Goal: Check status: Check status

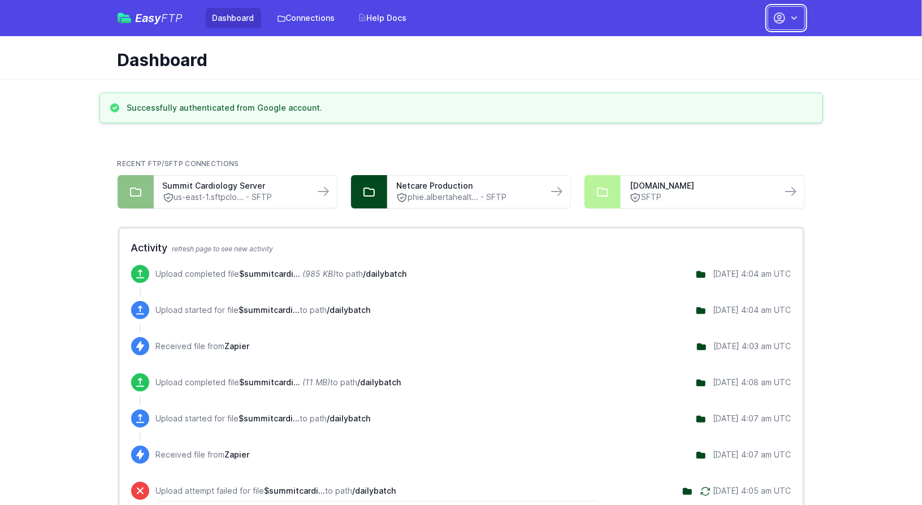
click at [801, 19] on button "button" at bounding box center [786, 18] width 37 height 24
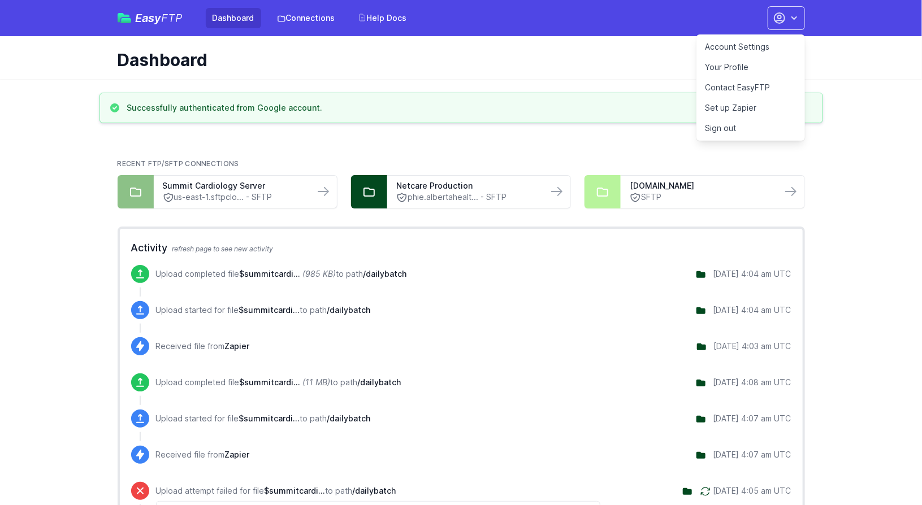
click at [764, 85] on link "Contact EasyFTP" at bounding box center [750, 87] width 109 height 20
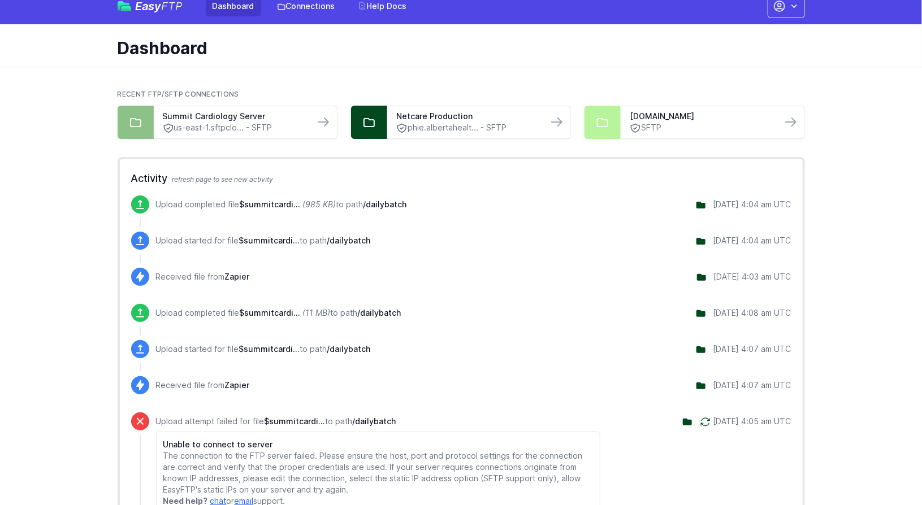
scroll to position [12, 0]
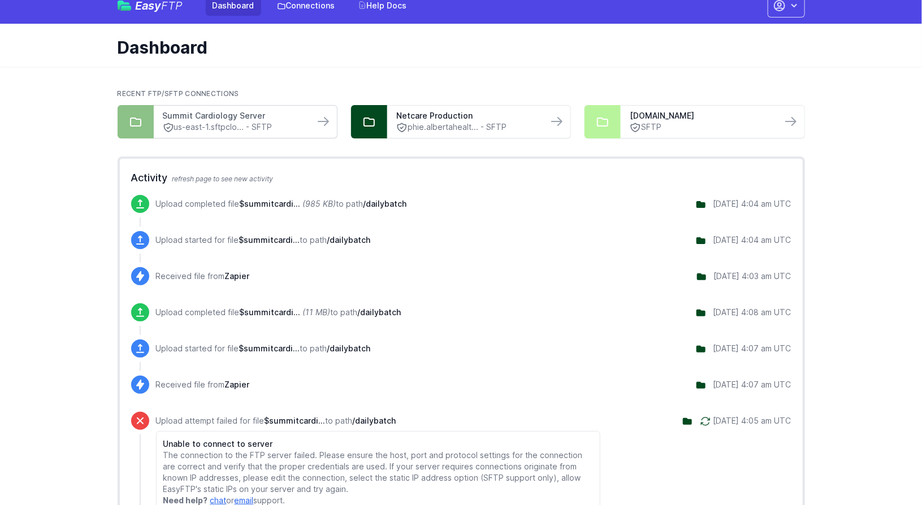
click at [279, 116] on link "Summit Cardiology Server" at bounding box center [234, 115] width 142 height 11
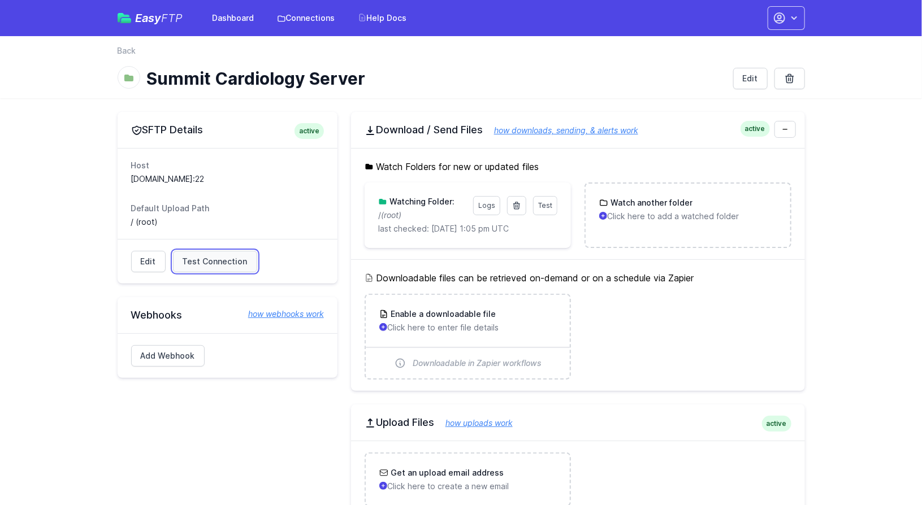
click at [200, 256] on span "Test Connection" at bounding box center [215, 261] width 65 height 11
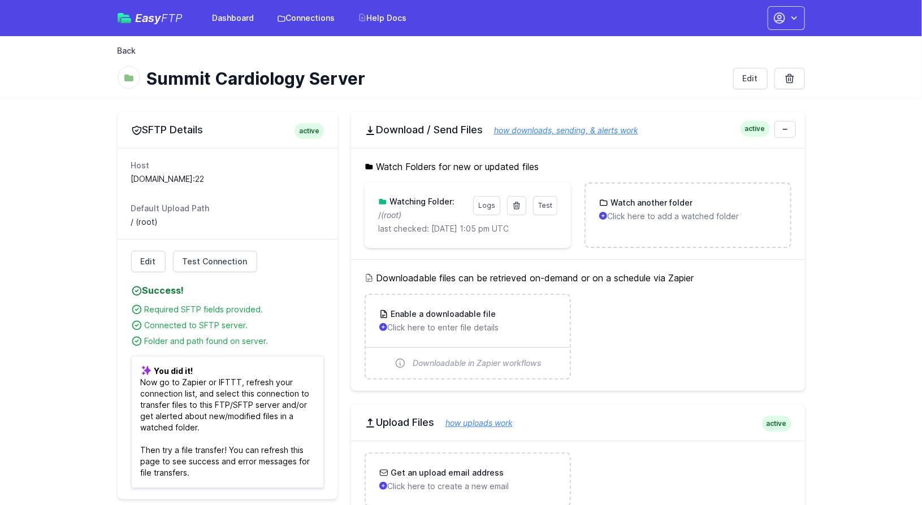
click at [134, 51] on link "Back" at bounding box center [127, 50] width 19 height 11
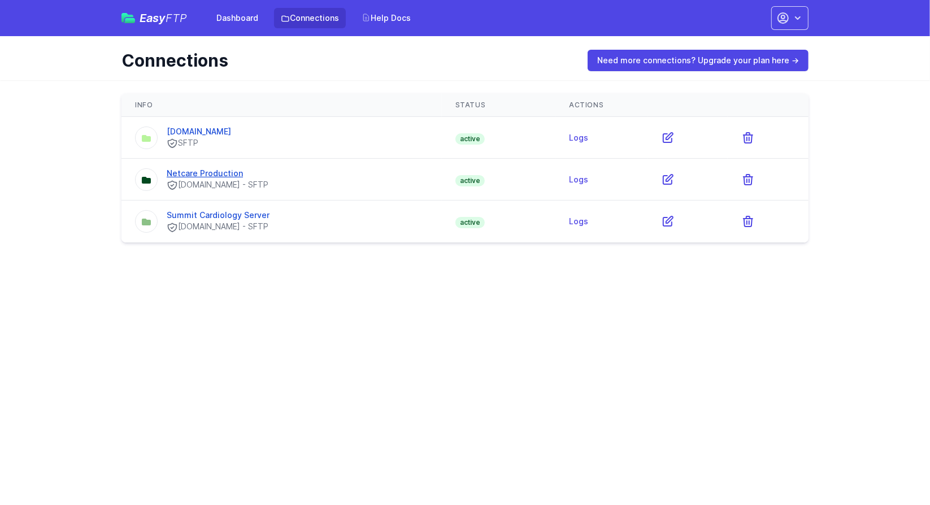
click at [222, 173] on link "Netcare Production" at bounding box center [205, 173] width 76 height 10
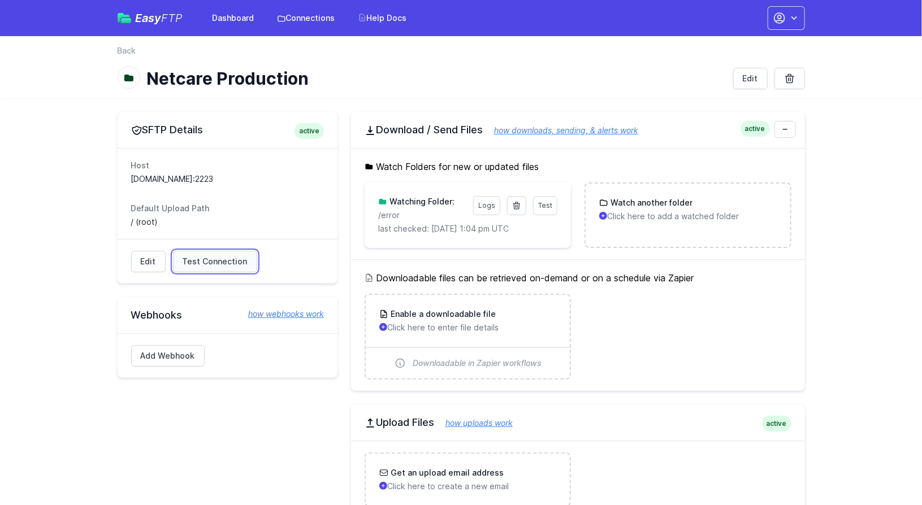
click at [193, 259] on span "Test Connection" at bounding box center [215, 261] width 65 height 11
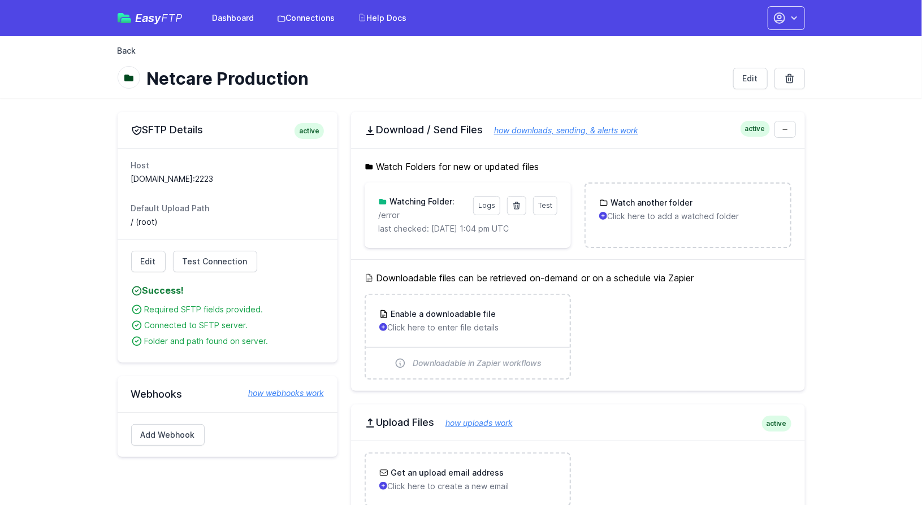
click at [129, 50] on link "Back" at bounding box center [127, 50] width 19 height 11
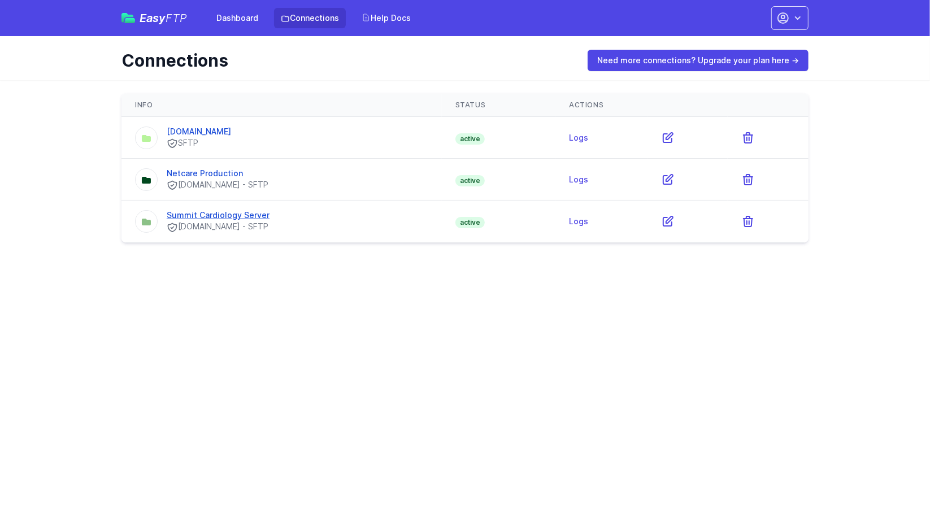
click at [215, 210] on link "Summit Cardiology Server" at bounding box center [218, 215] width 103 height 10
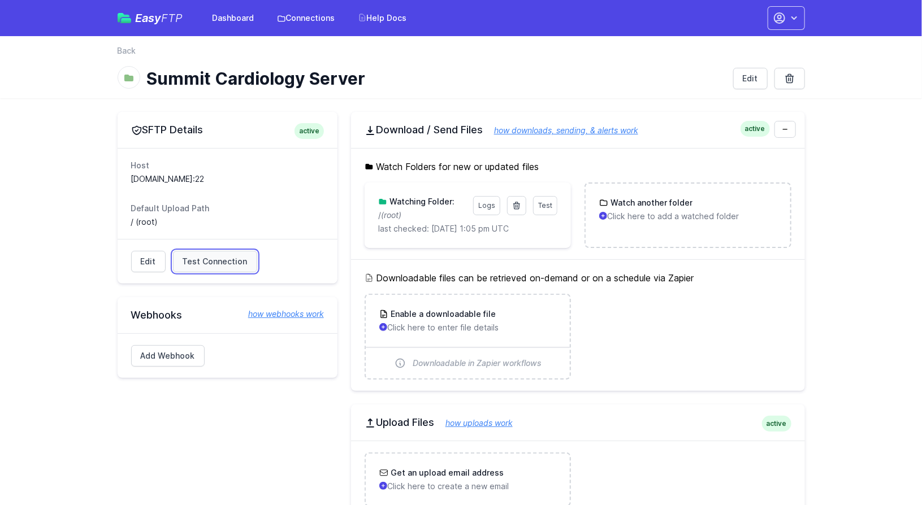
click at [198, 260] on span "Test Connection" at bounding box center [215, 261] width 65 height 11
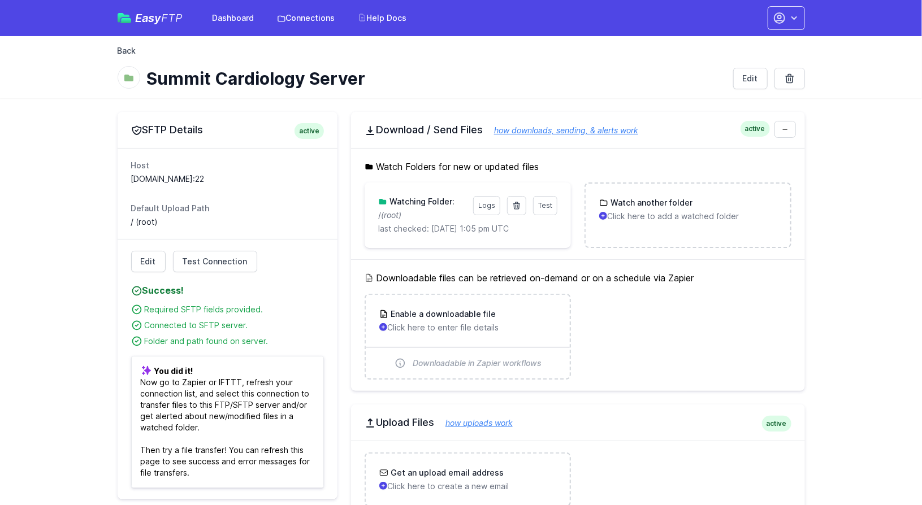
click at [125, 50] on link "Back" at bounding box center [127, 50] width 19 height 11
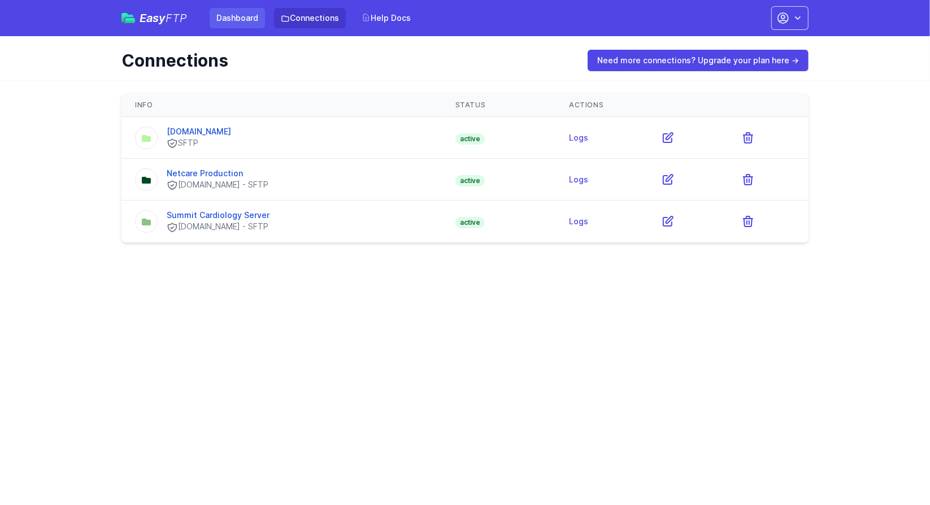
click at [236, 22] on link "Dashboard" at bounding box center [237, 18] width 55 height 20
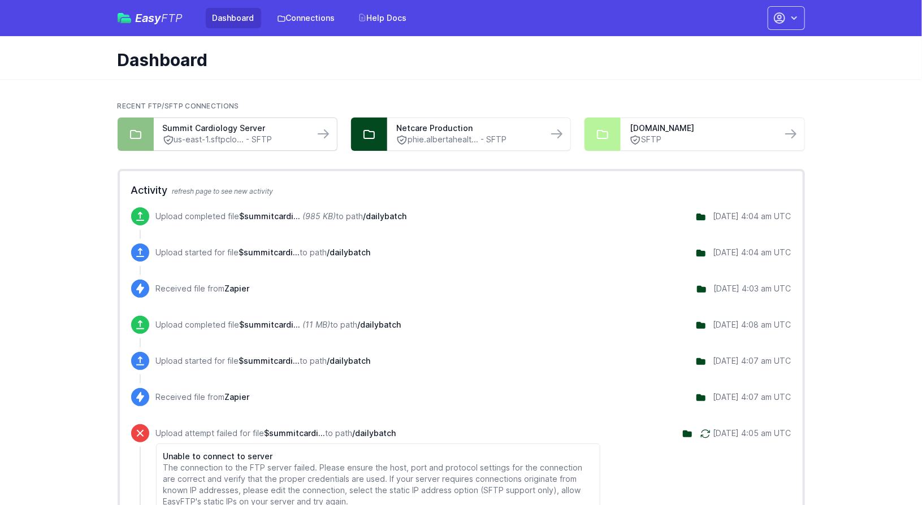
click at [229, 141] on link "us-east-1.sftpclo... - SFTP" at bounding box center [234, 140] width 142 height 12
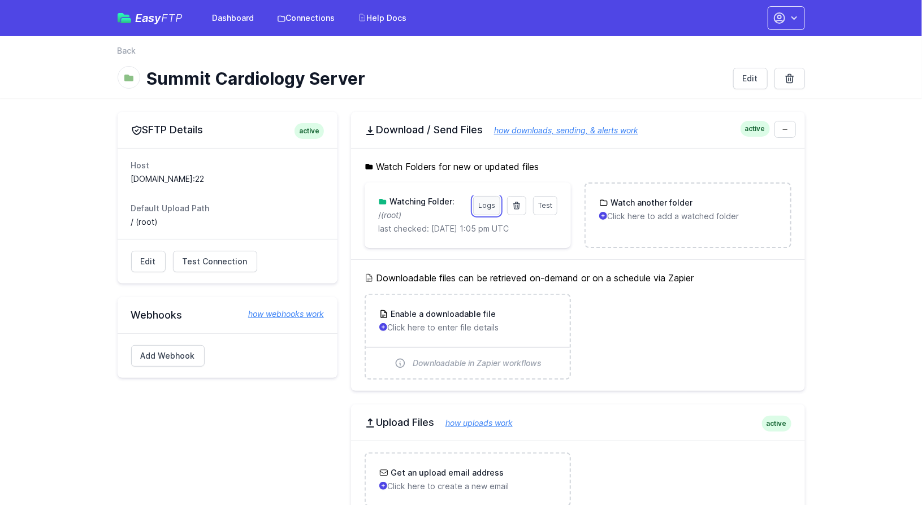
click at [493, 207] on link "Logs" at bounding box center [486, 205] width 27 height 19
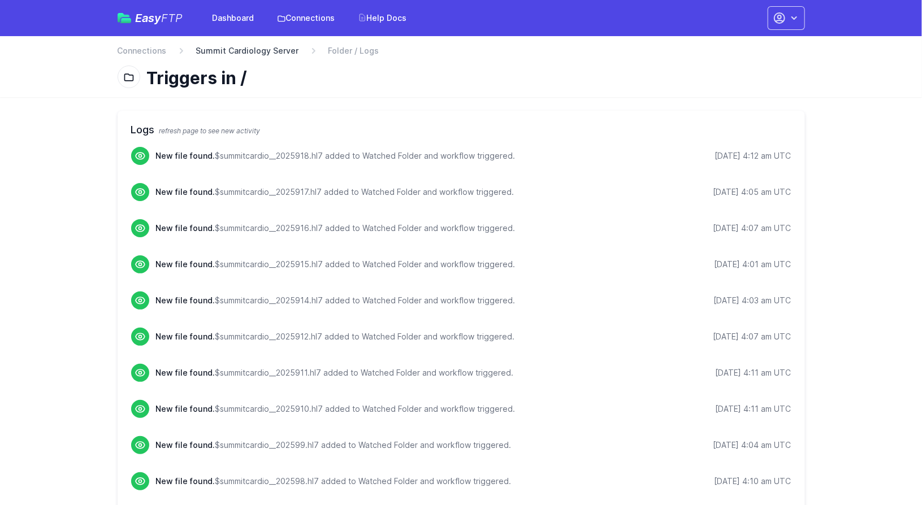
click at [212, 51] on link "Summit Cardiology Server" at bounding box center [247, 50] width 103 height 11
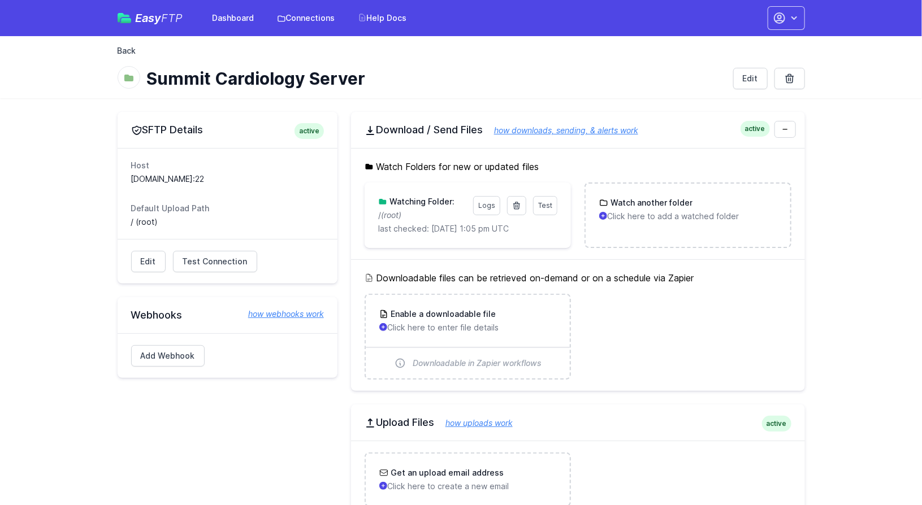
click at [131, 51] on link "Back" at bounding box center [127, 50] width 19 height 11
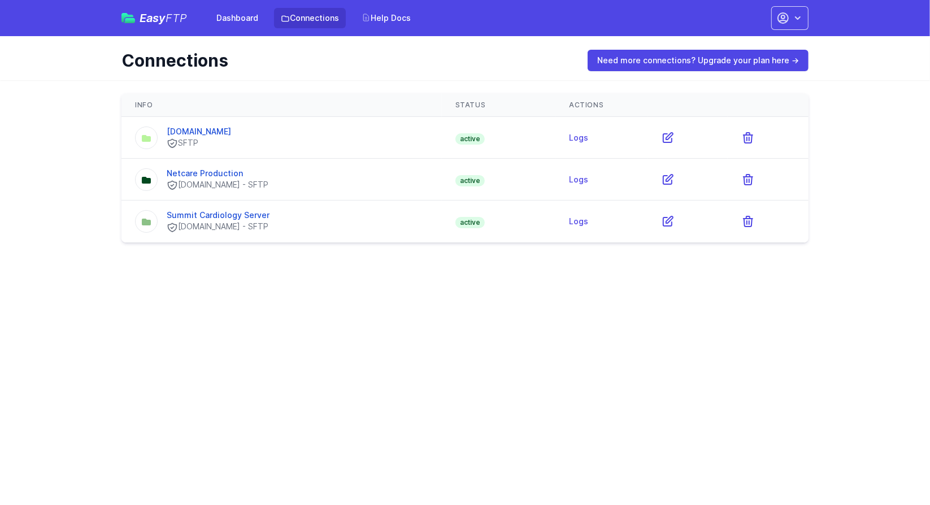
click at [207, 179] on div "phie.albertahealthservices.ca - SFTP" at bounding box center [218, 185] width 102 height 12
click at [588, 178] on link "Logs" at bounding box center [578, 180] width 19 height 10
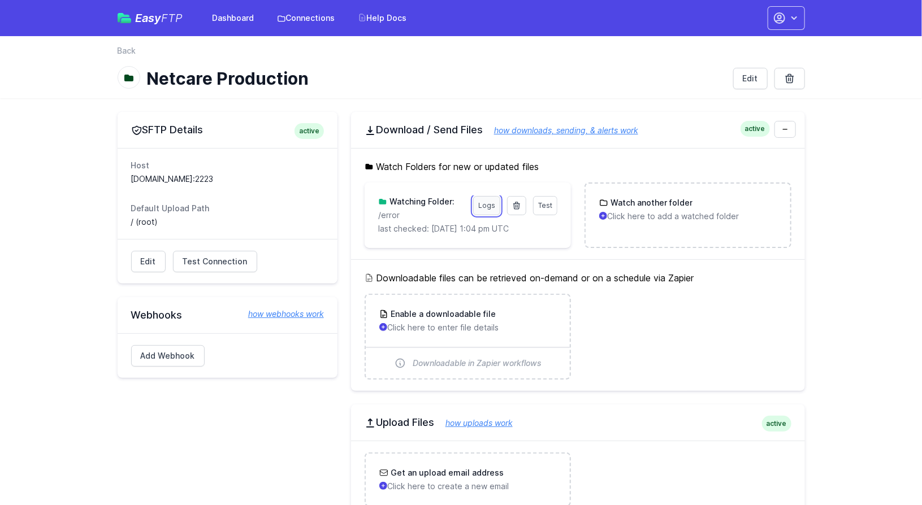
click at [488, 206] on link "Logs" at bounding box center [486, 205] width 27 height 19
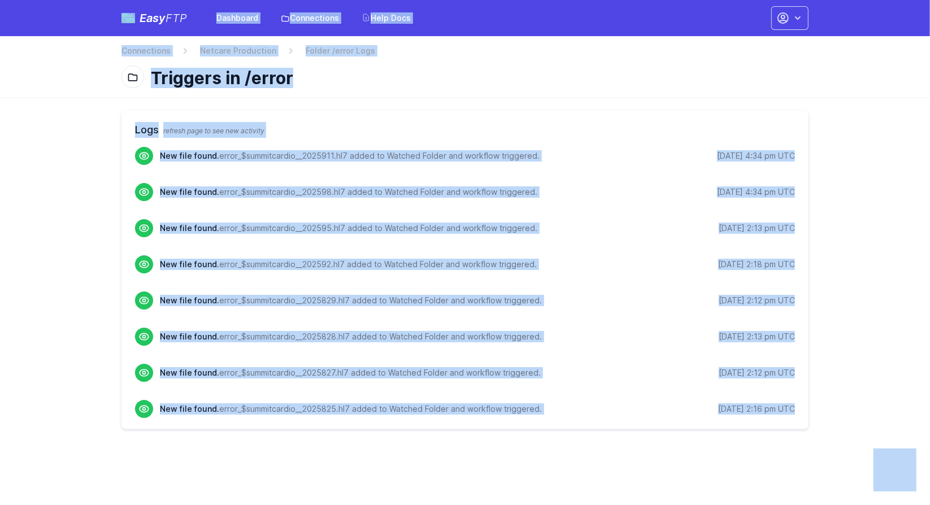
click at [453, 255] on div "New file found. error_$summitcardio__202592.hl7 added to Watched Folder and wor…" at bounding box center [477, 264] width 635 height 18
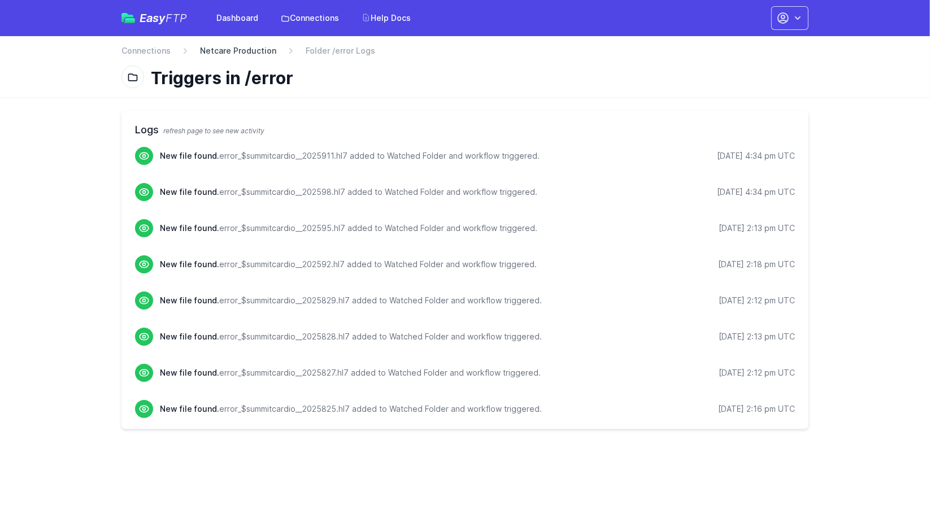
click at [266, 49] on link "Netcare Production" at bounding box center [238, 50] width 76 height 11
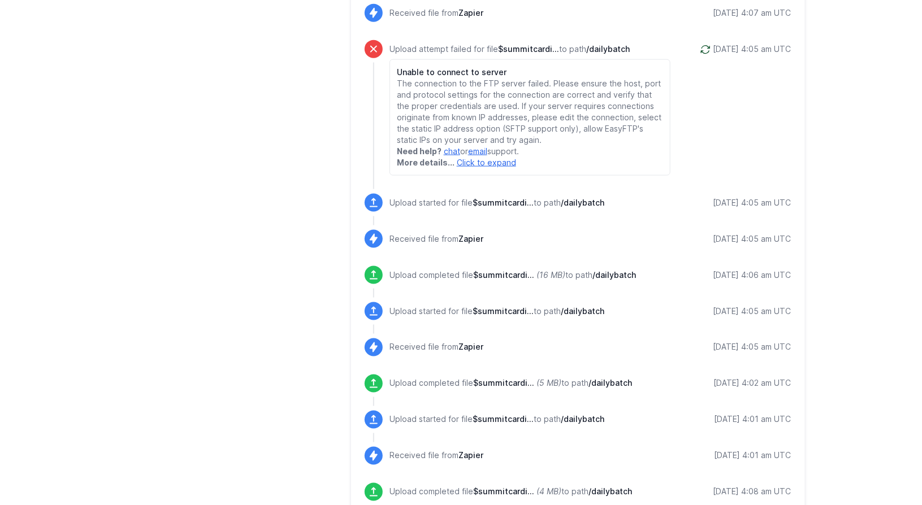
scroll to position [745, 0]
click at [538, 382] on icon "(5 MB)" at bounding box center [548, 384] width 25 height 10
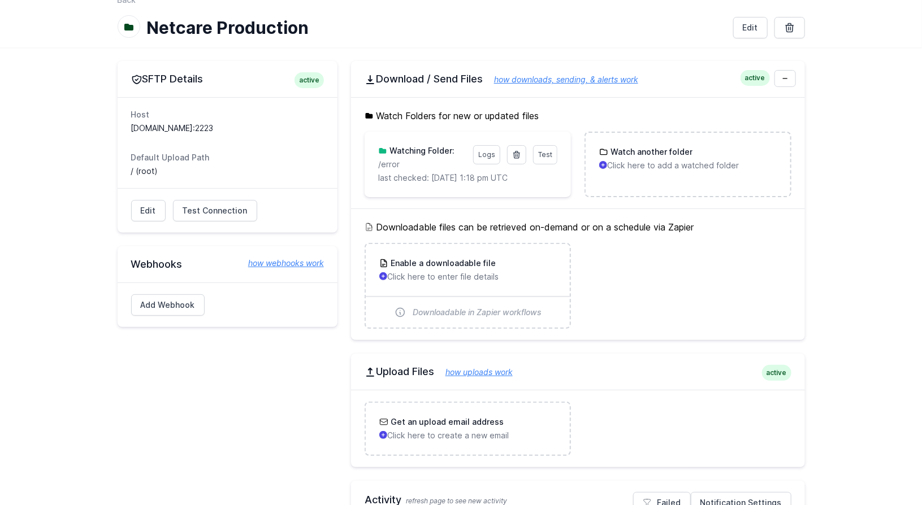
scroll to position [0, 0]
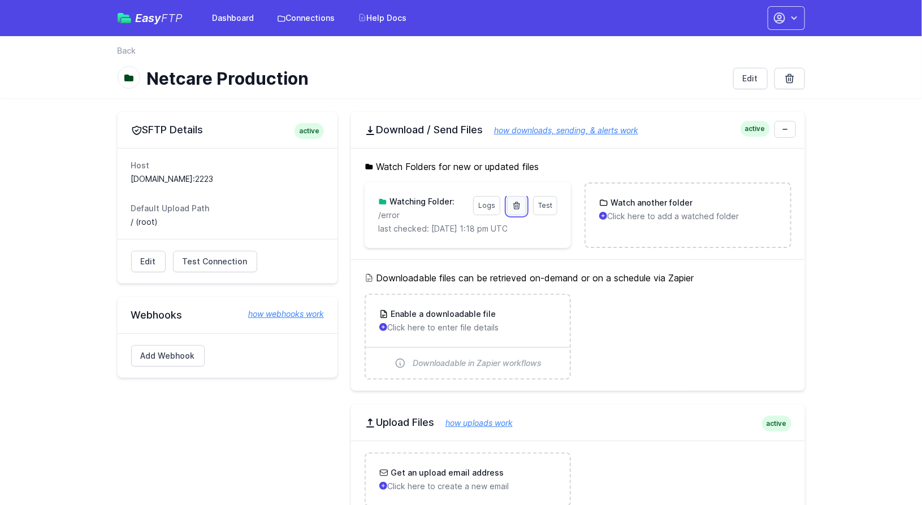
click at [519, 205] on icon at bounding box center [517, 205] width 6 height 7
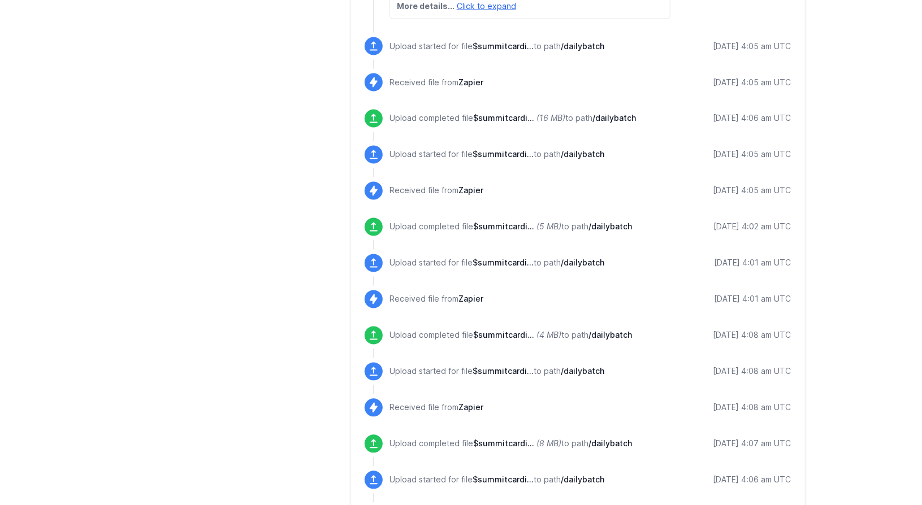
scroll to position [980, 0]
click at [79, 313] on main "Folder is no longer being watched. Please update Zapier, IFTTT, or any other ac…" at bounding box center [461, 22] width 922 height 1780
